Goal: Check status: Check status

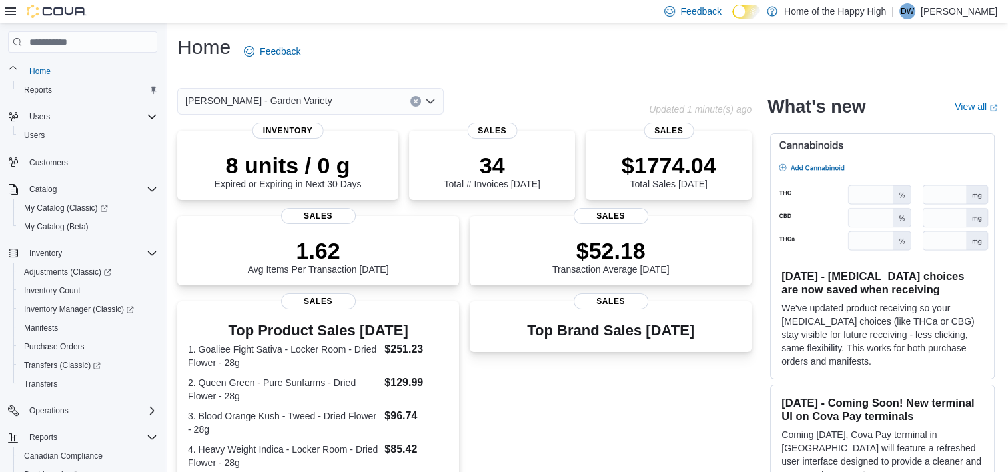
click at [413, 99] on button "Clear input" at bounding box center [416, 101] width 11 height 11
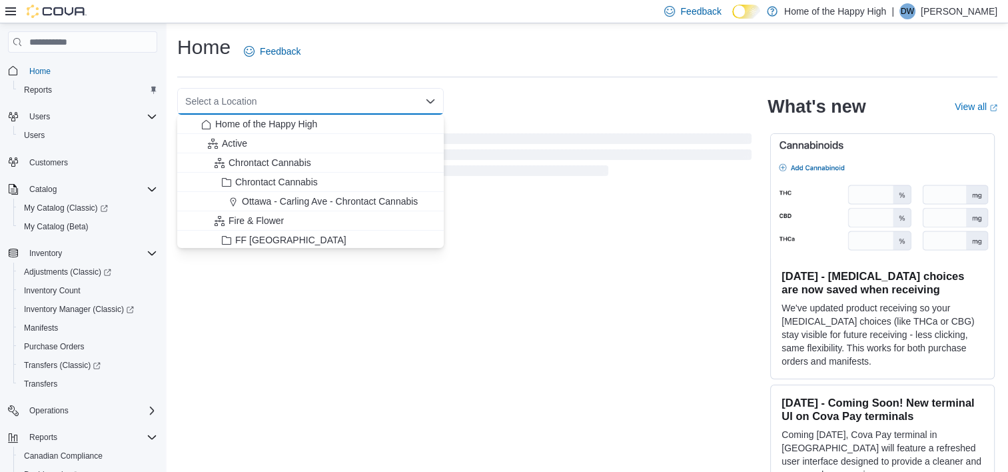
click at [367, 106] on div "Select a Location Combo box. Selected. Combo box input. Select a Location. Type…" at bounding box center [310, 101] width 267 height 27
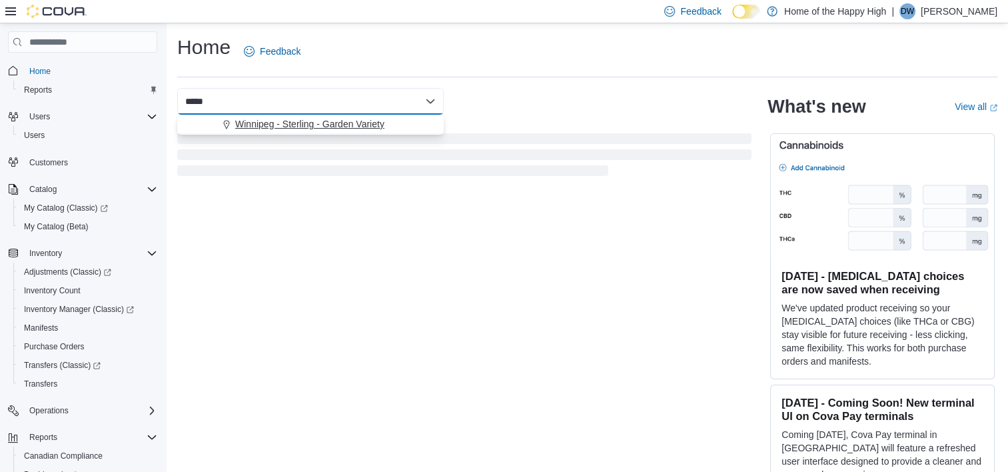
type input "*****"
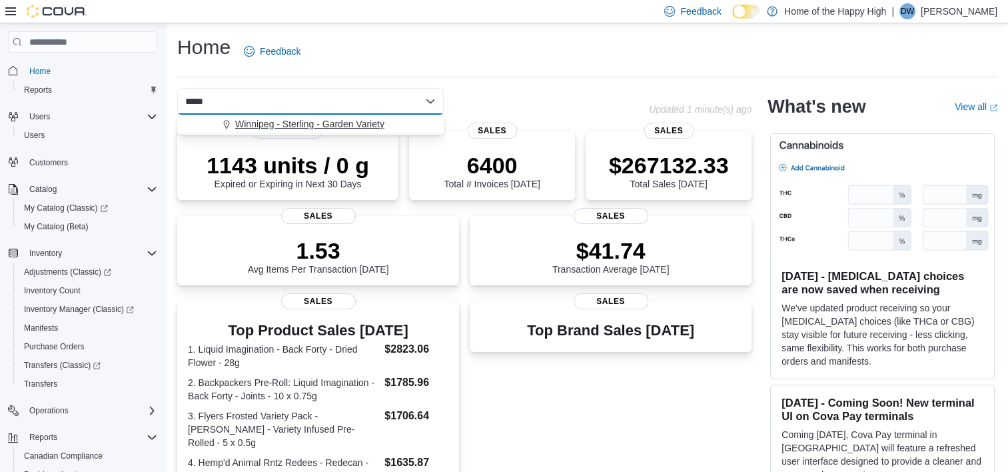
click at [336, 128] on span "Winnipeg - Sterling - Garden Variety" at bounding box center [309, 123] width 149 height 13
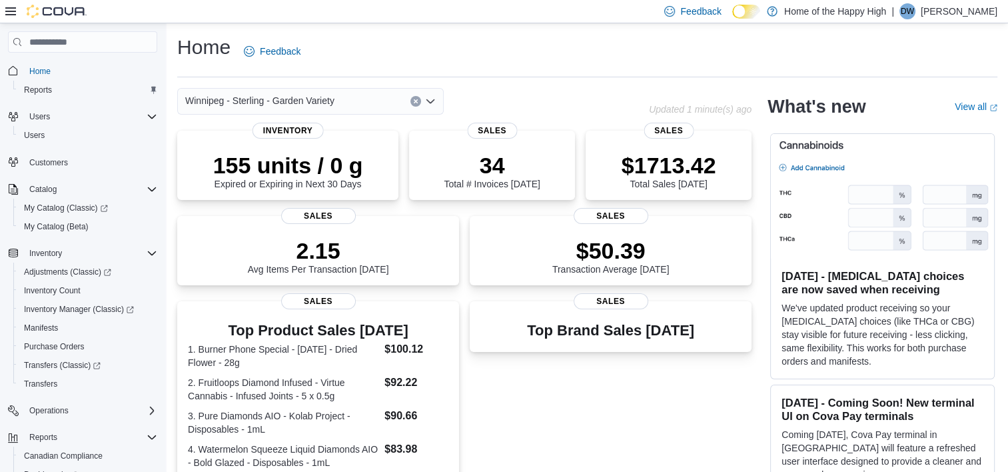
scroll to position [133, 0]
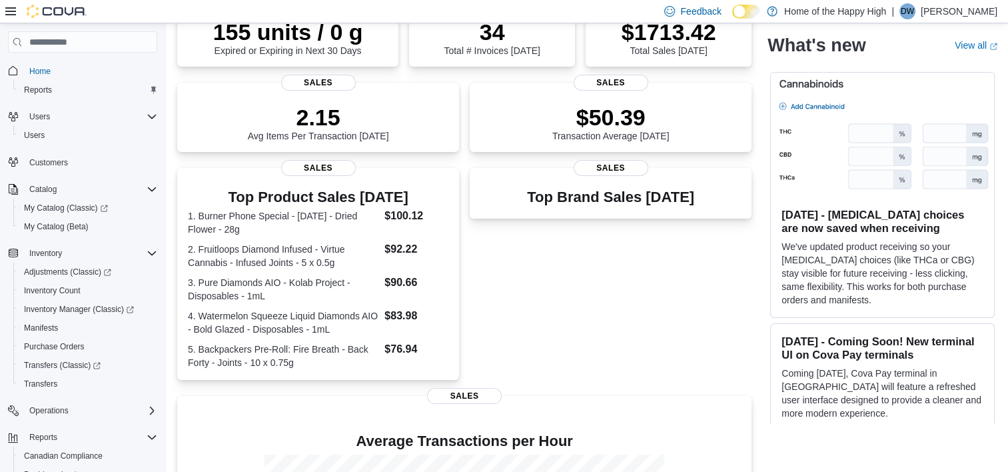
click at [546, 293] on div "Top Brand Sales [DATE] Sales" at bounding box center [611, 274] width 282 height 212
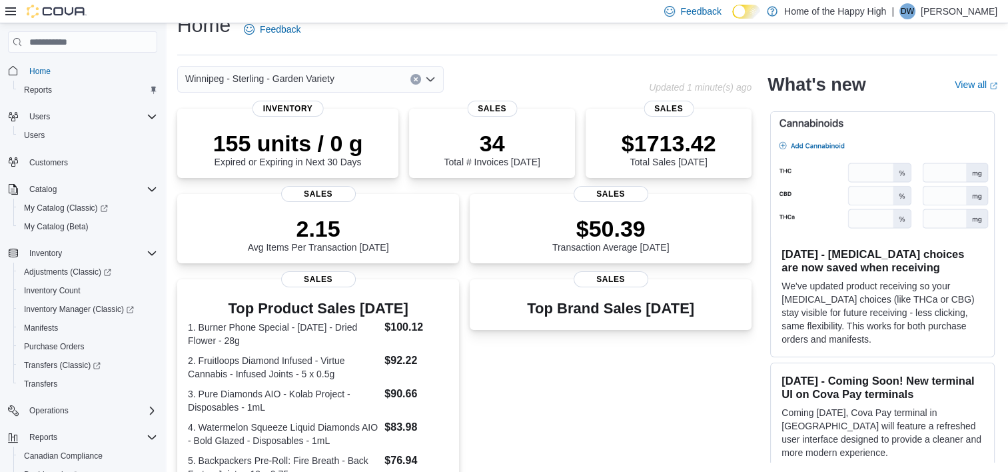
scroll to position [0, 0]
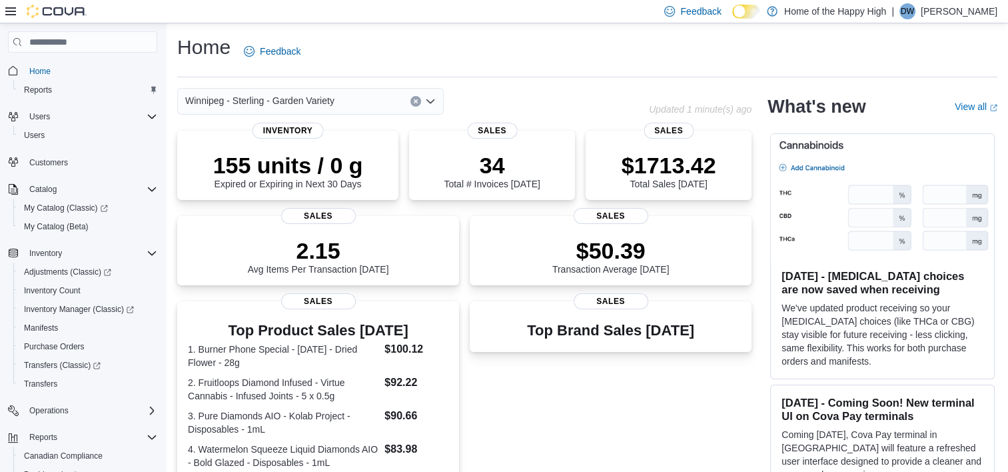
click at [415, 101] on icon "Clear input" at bounding box center [415, 101] width 3 height 3
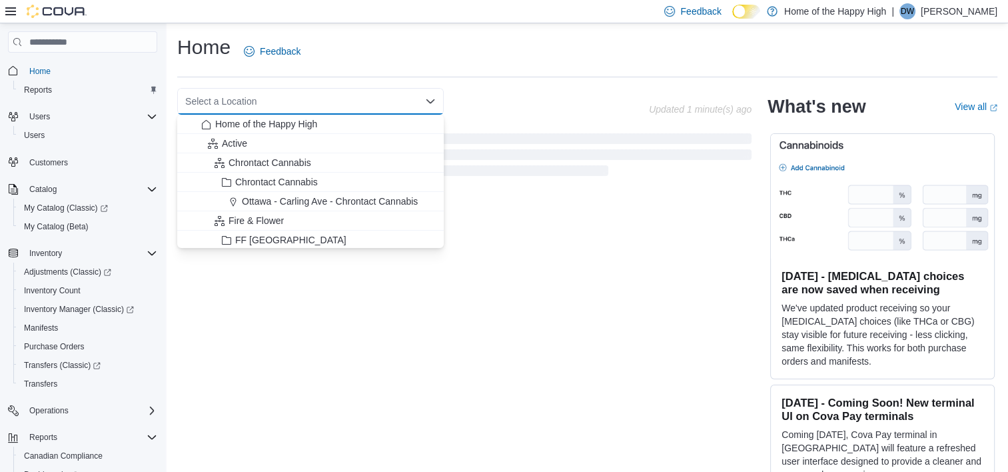
click at [358, 101] on div "Select a Location Combo box. Selected. Combo box input. Select a Location. Type…" at bounding box center [310, 101] width 267 height 27
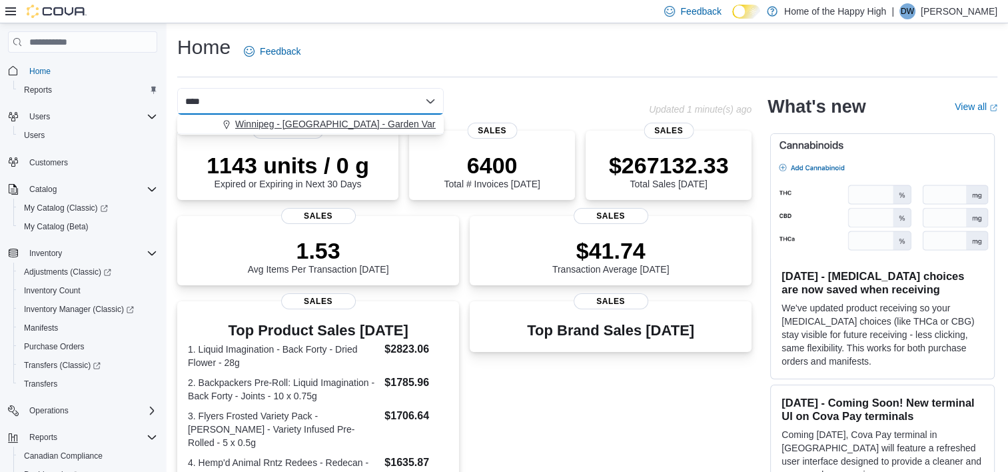
type input "****"
click at [341, 123] on span "Winnipeg - [GEOGRAPHIC_DATA] - Garden Variety" at bounding box center [342, 123] width 215 height 13
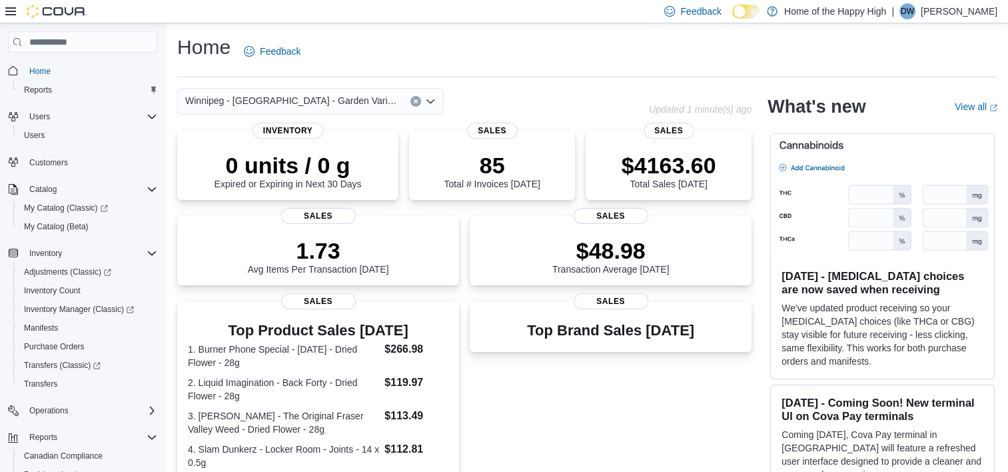
click at [418, 101] on icon "Clear input" at bounding box center [415, 101] width 5 height 5
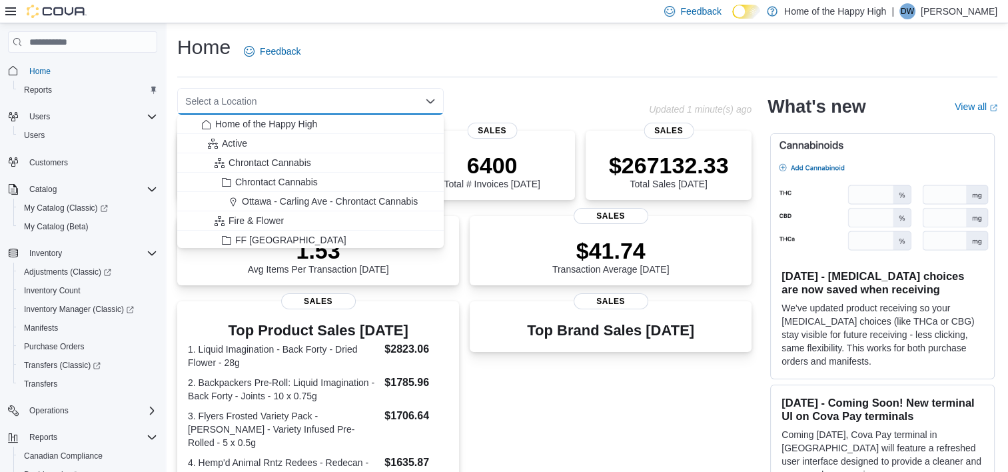
click at [565, 81] on div "Home Feedback Select a Location Combo box. Selected. Combo box input. Select a …" at bounding box center [588, 422] width 842 height 799
